Goal: Complete application form: Complete application form

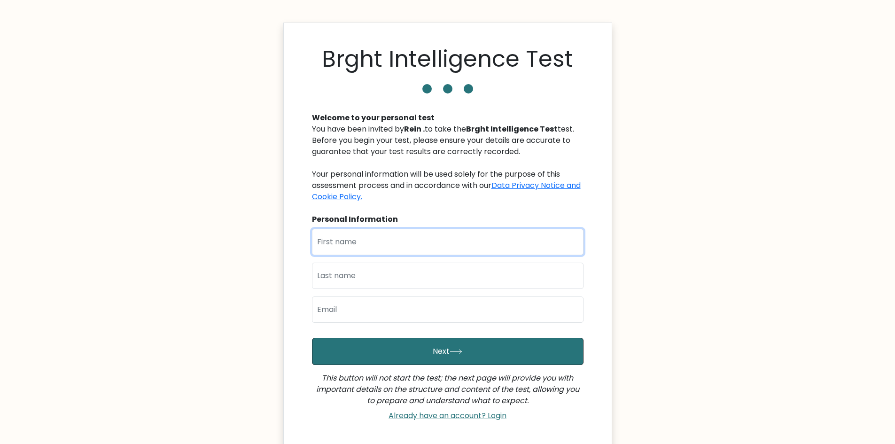
click at [403, 244] on input "text" at bounding box center [447, 242] width 271 height 26
type input "reza"
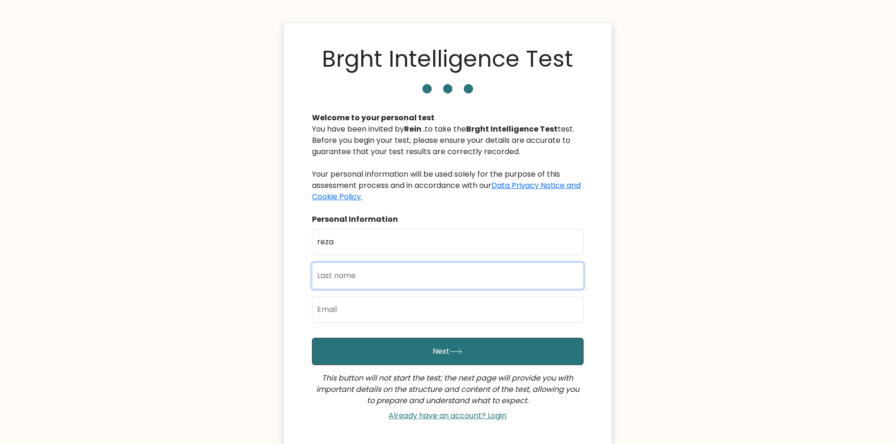
type input "p"
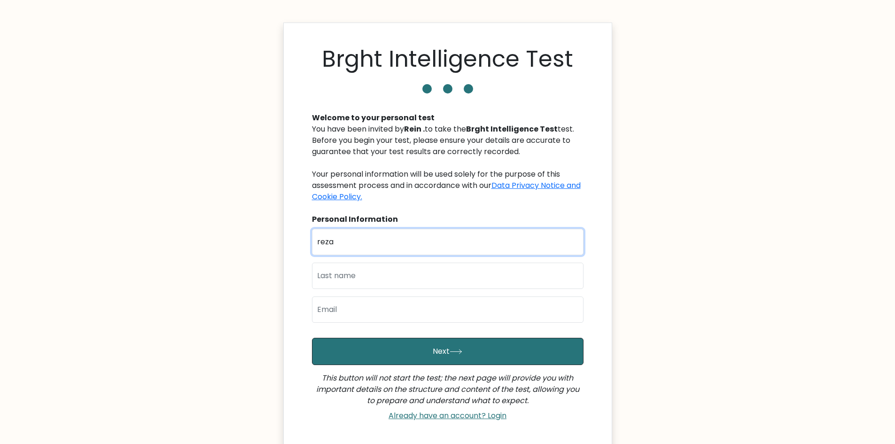
click at [390, 241] on input "reza" at bounding box center [447, 242] width 271 height 26
type input "[DEMOGRAPHIC_DATA]"
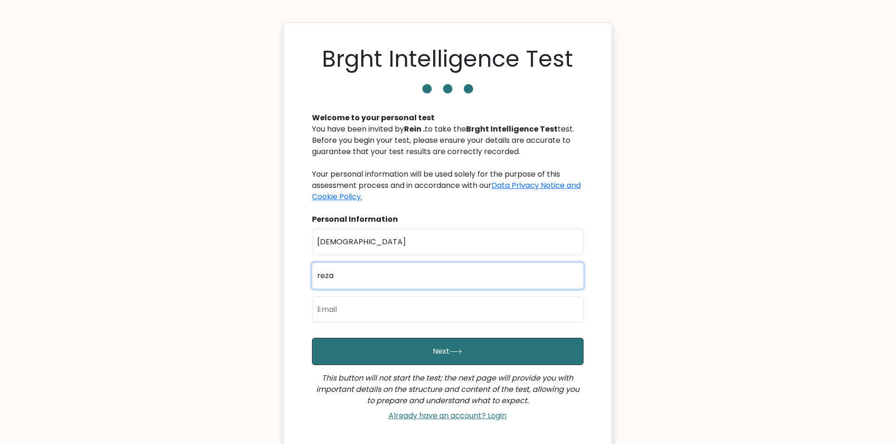
type input "reza"
click at [388, 304] on input "email" at bounding box center [447, 309] width 271 height 26
type input "[EMAIL_ADDRESS][DOMAIN_NAME]"
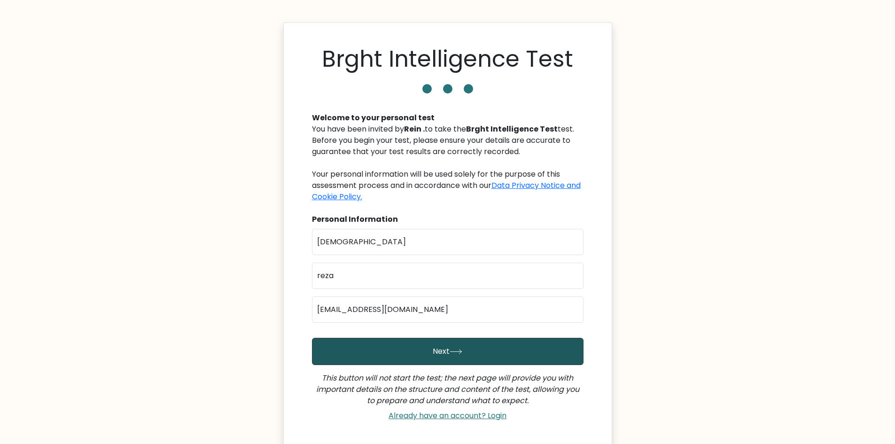
click at [478, 348] on button "Next" at bounding box center [447, 351] width 271 height 27
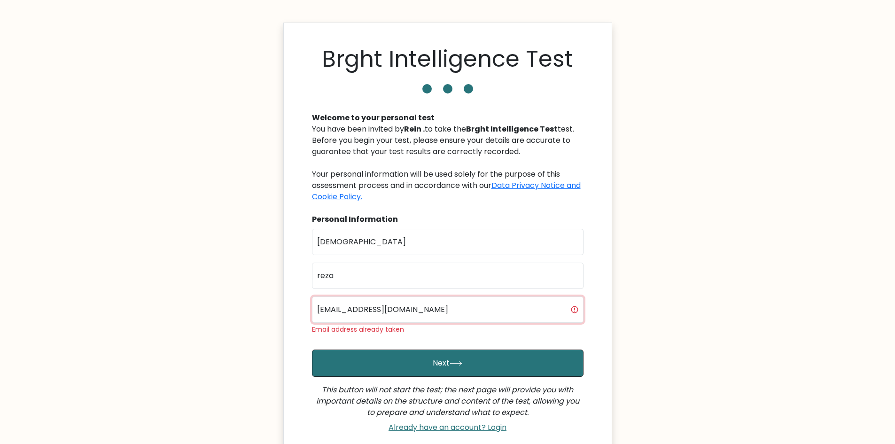
click at [525, 313] on input "[EMAIL_ADDRESS][DOMAIN_NAME]" at bounding box center [447, 309] width 271 height 26
